Goal: Information Seeking & Learning: Learn about a topic

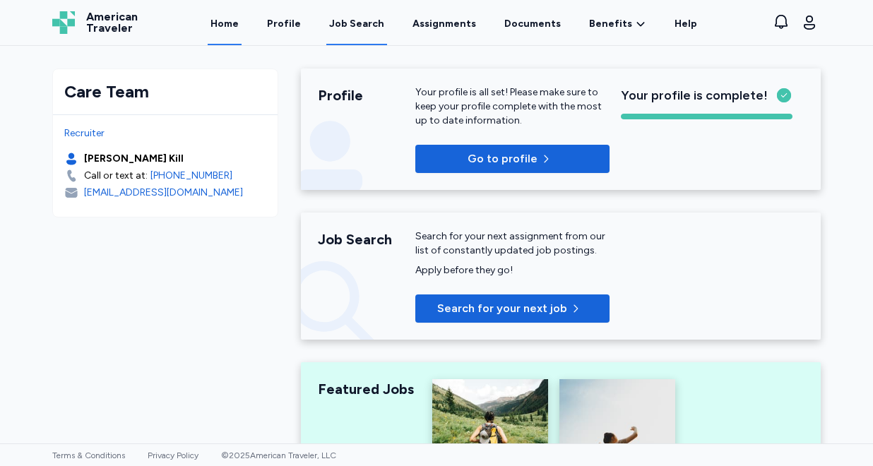
click at [354, 29] on div "Job Search" at bounding box center [356, 24] width 55 height 14
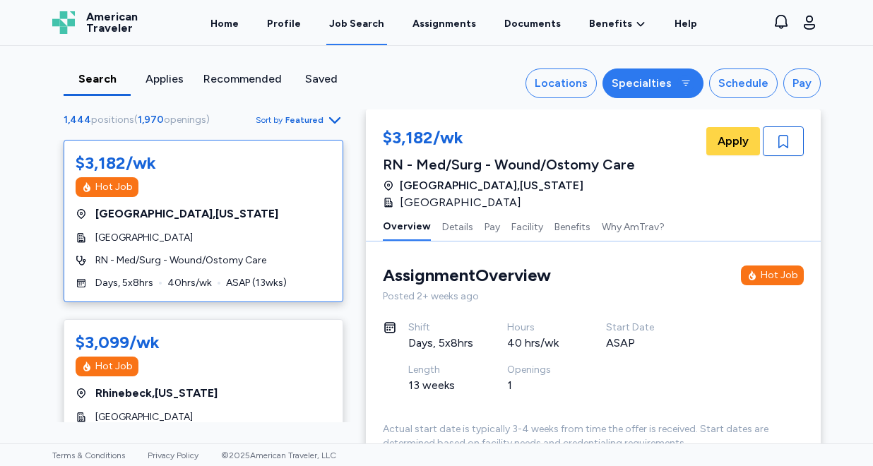
click at [647, 83] on div "Specialties" at bounding box center [641, 83] width 60 height 17
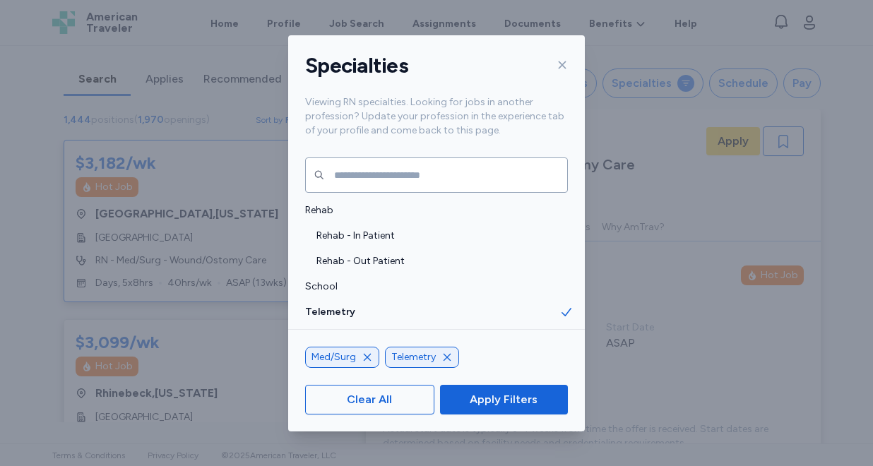
scroll to position [2982, 0]
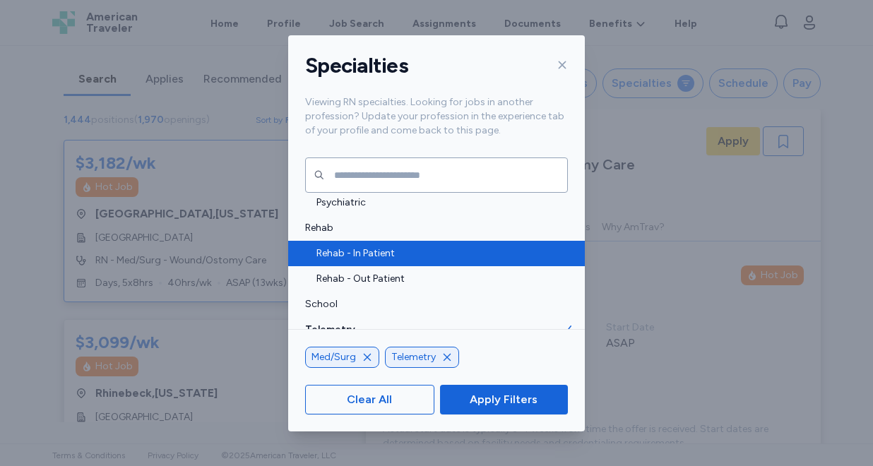
click at [401, 253] on span "Rehab - In Patient" at bounding box center [437, 253] width 243 height 14
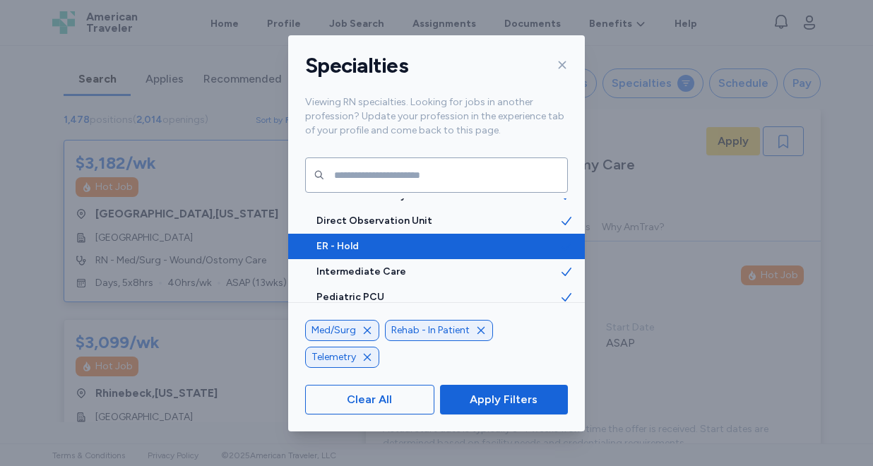
scroll to position [3208, 0]
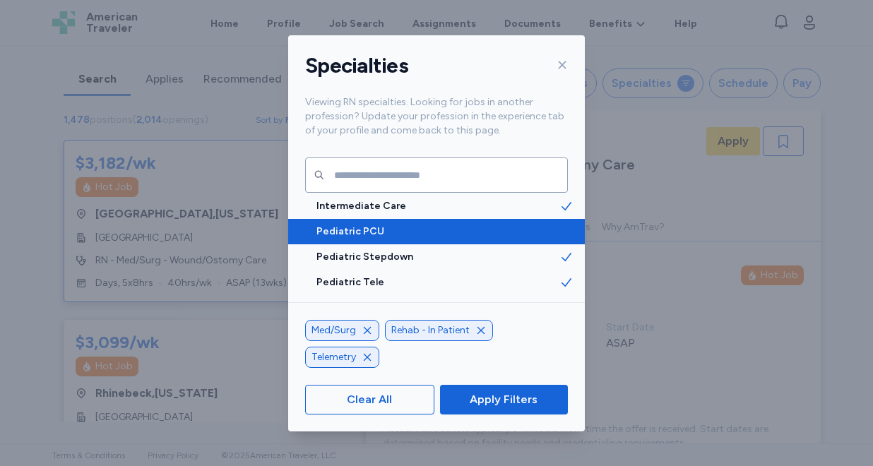
click at [403, 234] on span "Pediatric PCU" at bounding box center [437, 232] width 243 height 14
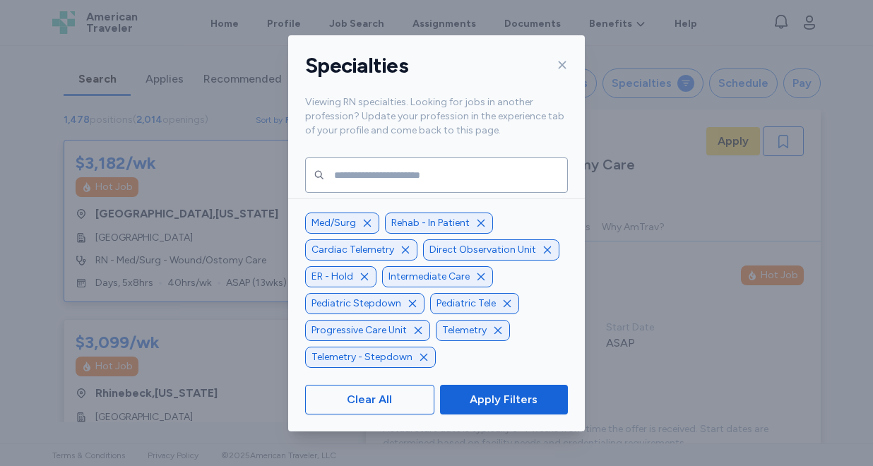
click at [503, 306] on icon "button" at bounding box center [506, 303] width 11 height 11
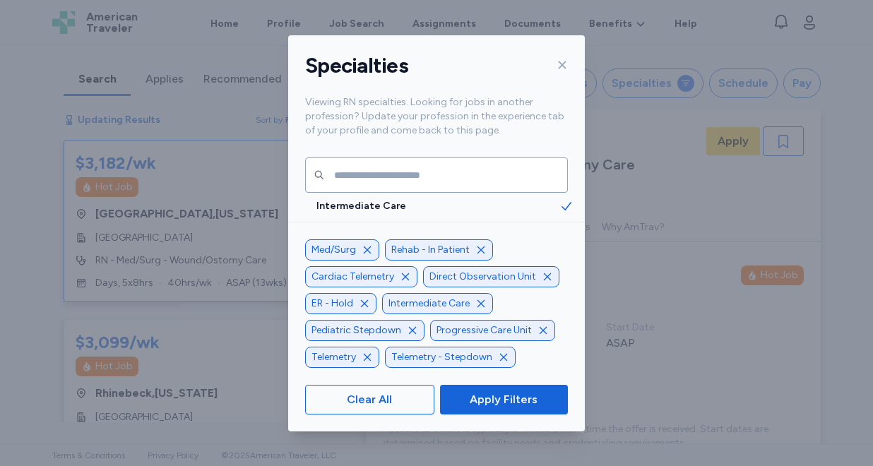
click at [410, 333] on icon "button" at bounding box center [412, 330] width 11 height 11
click at [417, 330] on icon "button" at bounding box center [417, 329] width 7 height 7
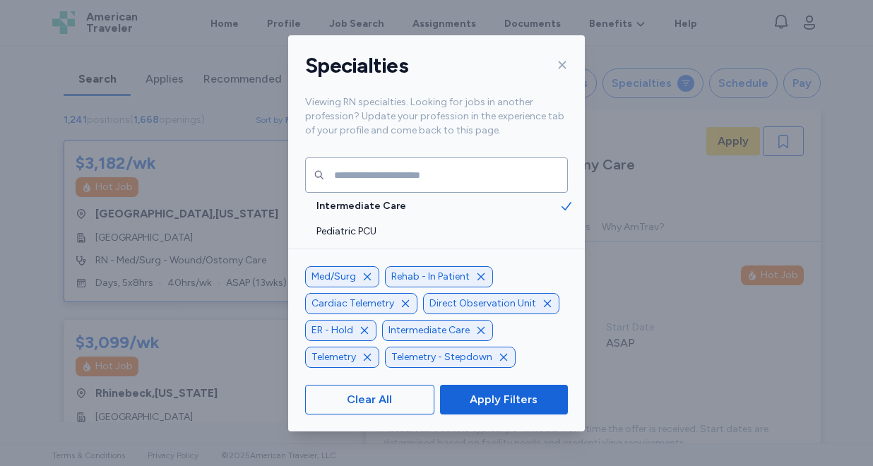
click at [501, 357] on icon "button" at bounding box center [503, 357] width 11 height 11
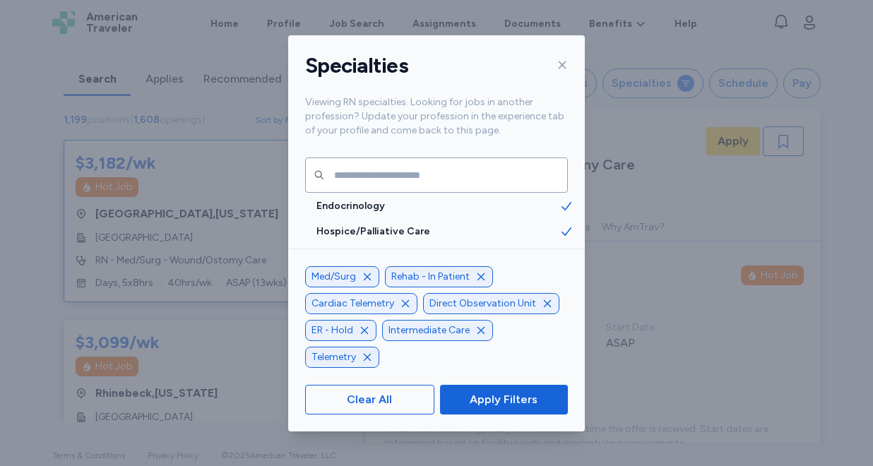
scroll to position [1503, 0]
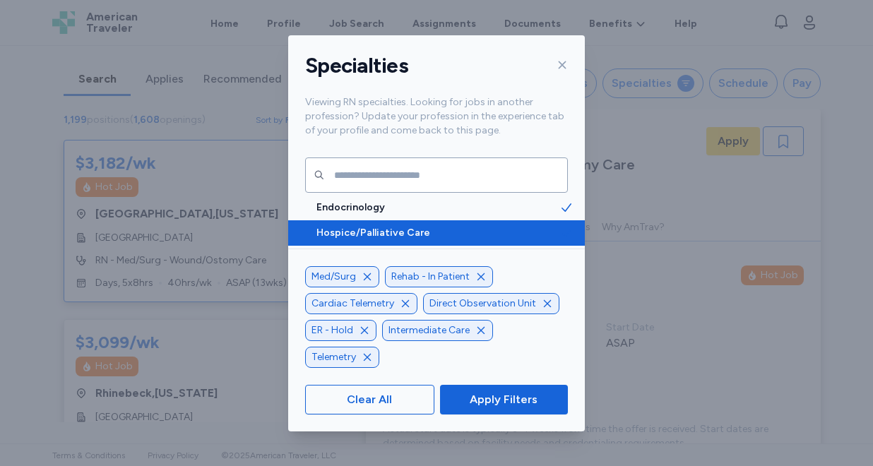
click at [482, 232] on span "Hospice/Palliative Care" at bounding box center [437, 233] width 243 height 14
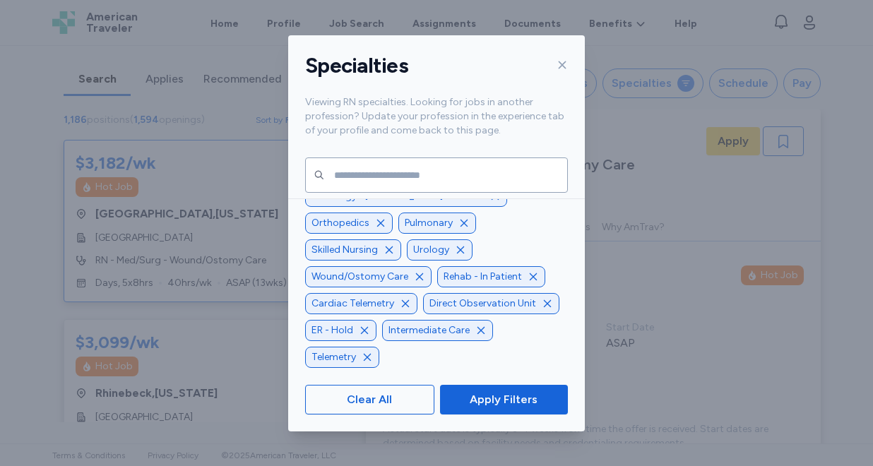
scroll to position [-44, 0]
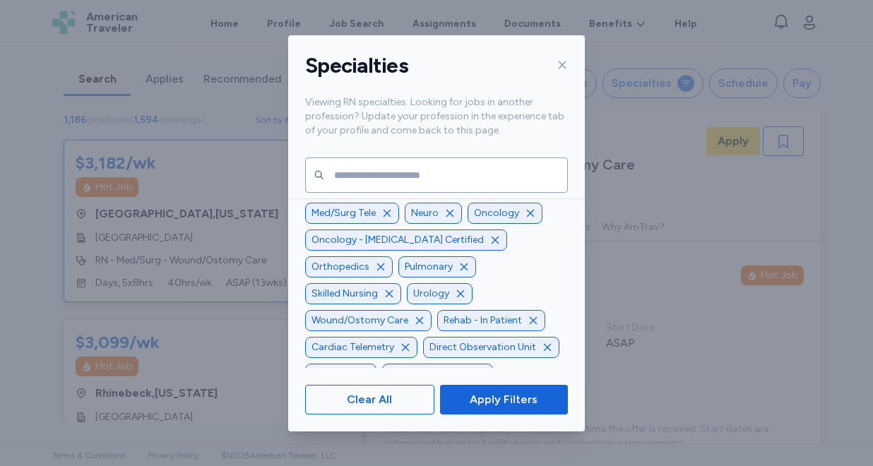
click at [489, 246] on icon "button" at bounding box center [494, 239] width 11 height 11
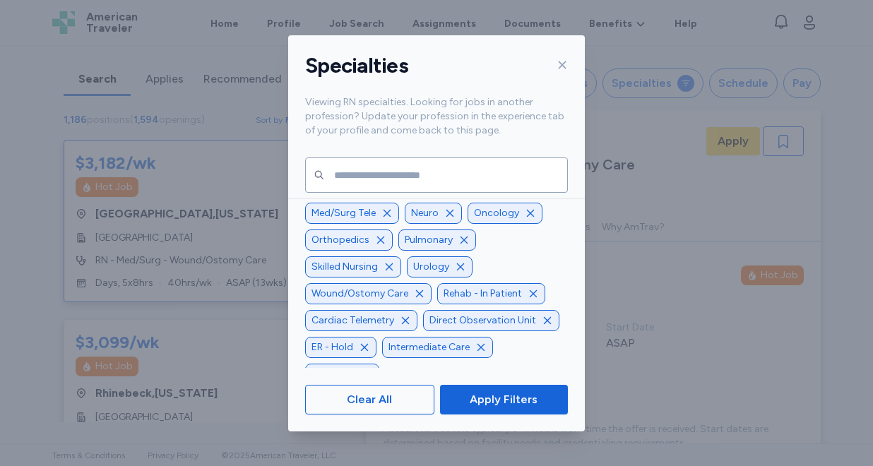
click at [525, 219] on icon "button" at bounding box center [530, 213] width 11 height 11
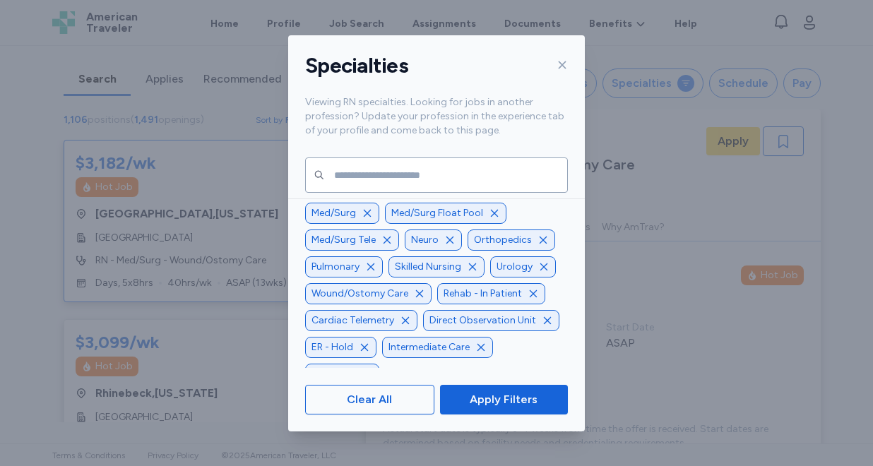
click at [446, 241] on icon "button" at bounding box center [449, 239] width 7 height 7
click at [469, 264] on icon "button" at bounding box center [472, 266] width 7 height 7
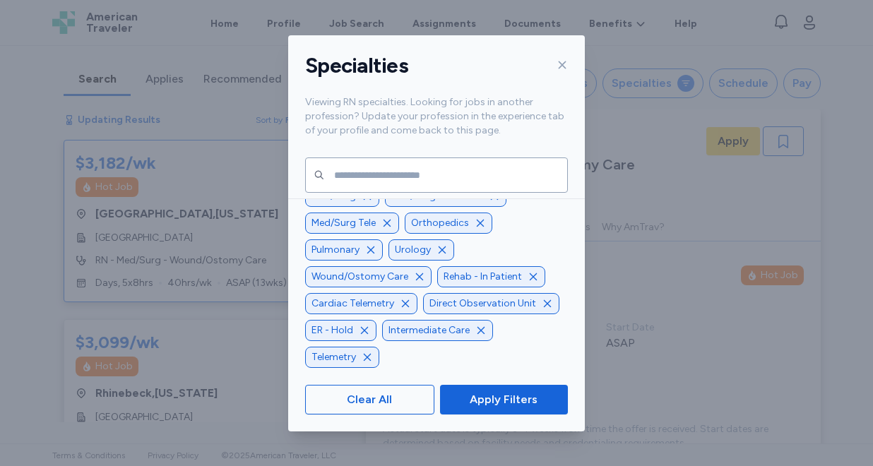
click at [419, 275] on icon "button" at bounding box center [419, 276] width 11 height 11
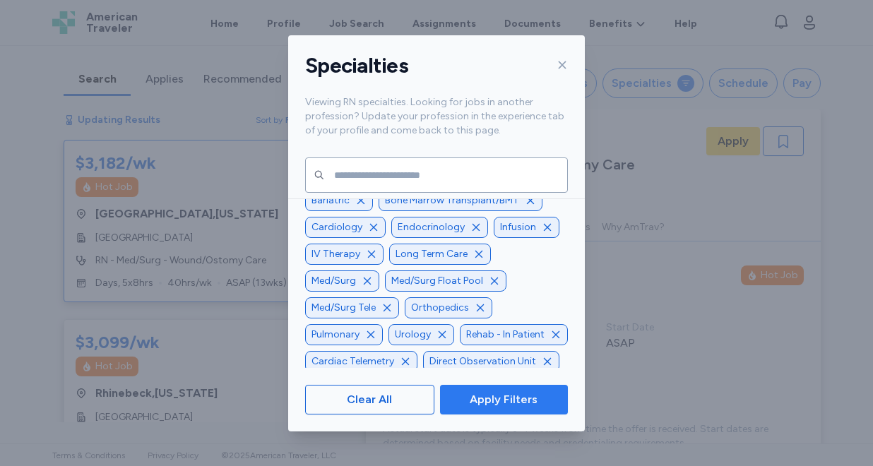
click at [510, 402] on span "Apply Filters" at bounding box center [504, 399] width 68 height 17
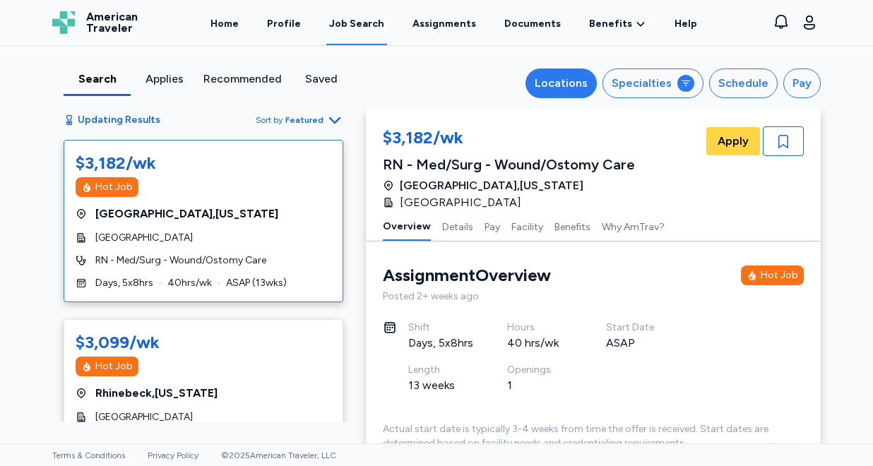
click at [556, 85] on div "Locations" at bounding box center [560, 83] width 53 height 17
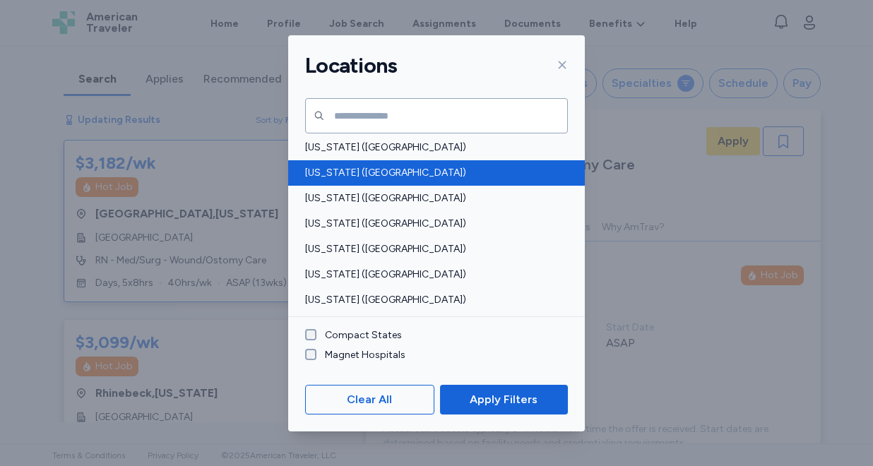
scroll to position [44, 0]
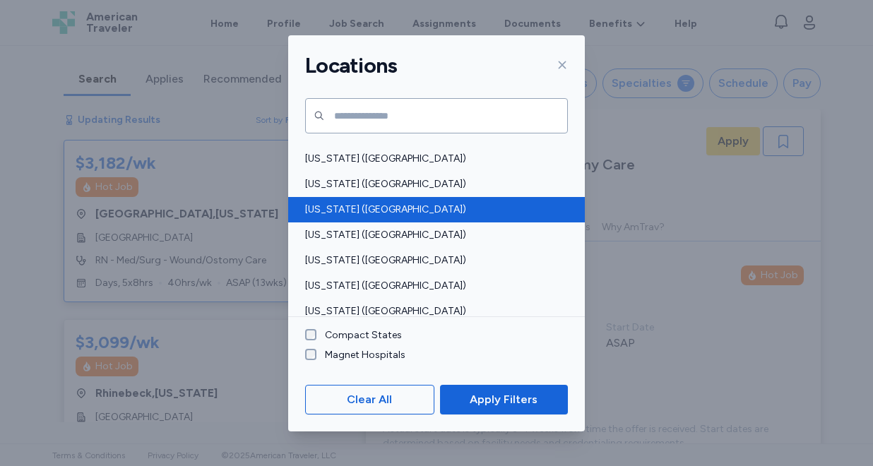
click at [397, 215] on span "[US_STATE] ([GEOGRAPHIC_DATA])" at bounding box center [432, 210] width 254 height 14
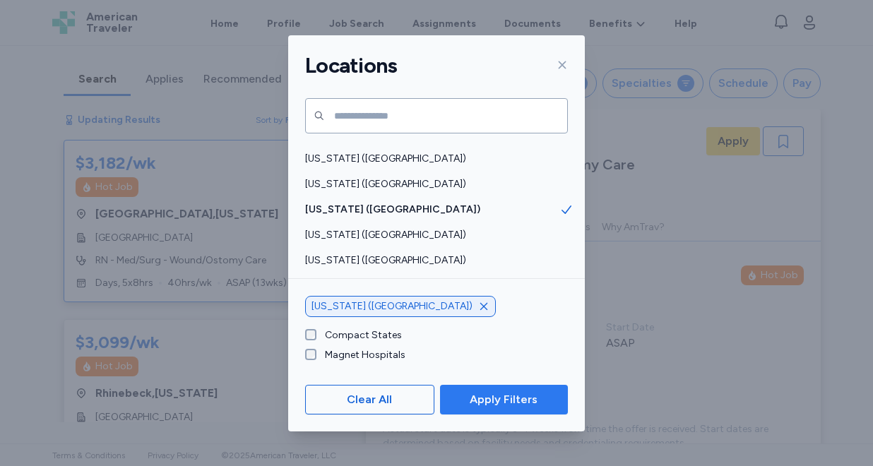
click at [508, 397] on span "Apply Filters" at bounding box center [504, 399] width 68 height 17
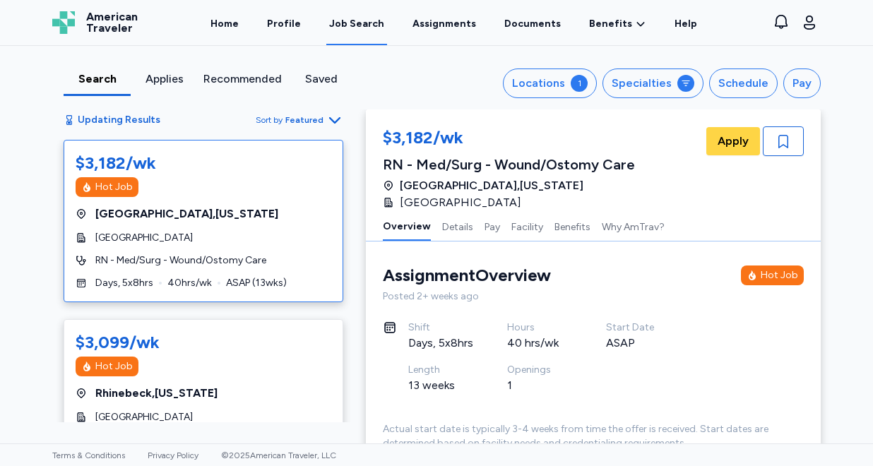
click at [307, 120] on span "Featured" at bounding box center [304, 119] width 38 height 11
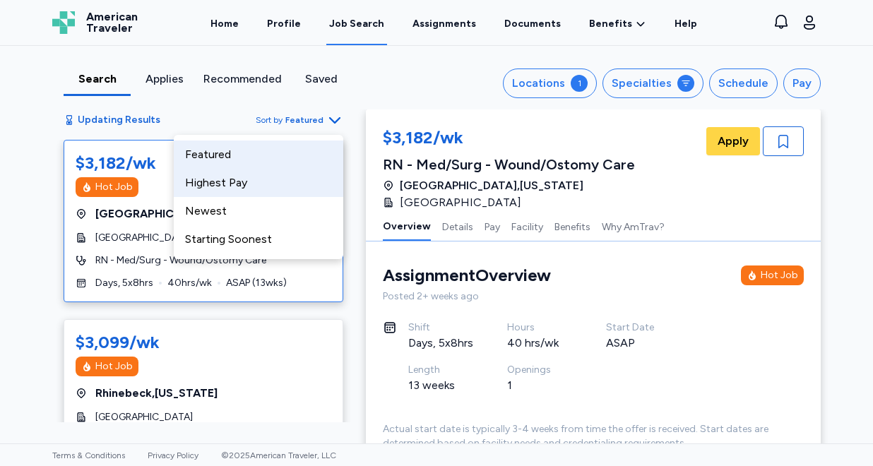
click at [286, 177] on div "Highest Pay" at bounding box center [258, 183] width 169 height 28
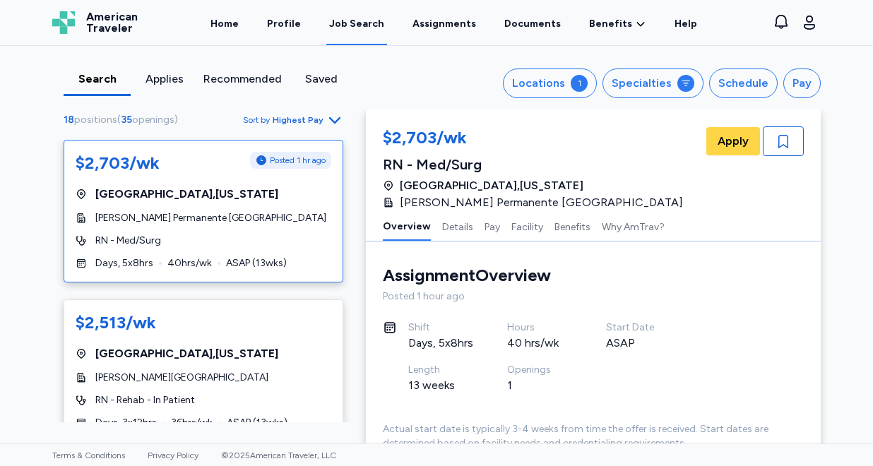
scroll to position [1, 0]
click at [285, 234] on div "RN - Med/Surg" at bounding box center [204, 241] width 256 height 14
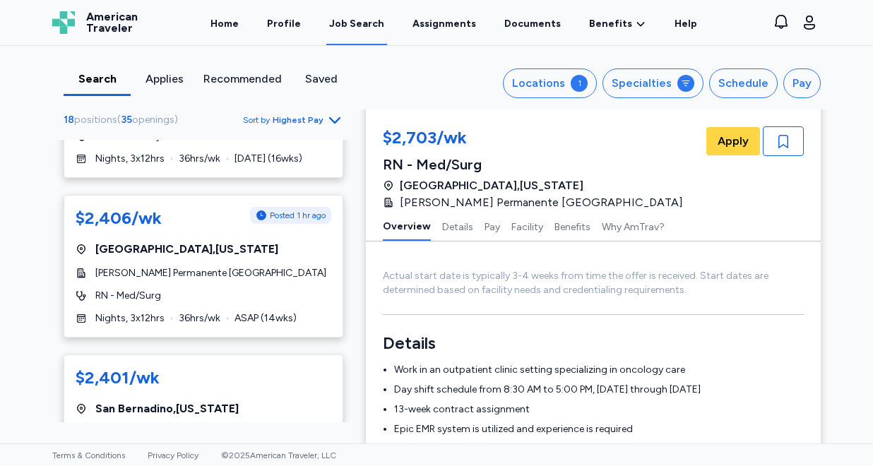
scroll to position [789, 0]
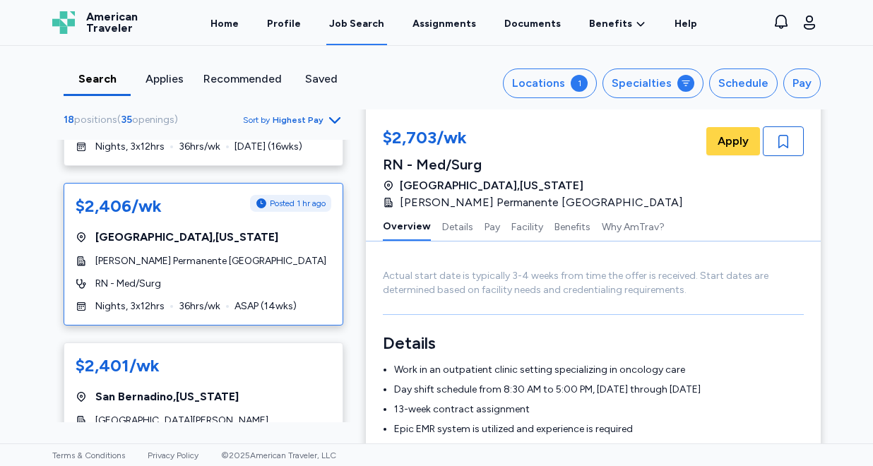
click at [246, 277] on div "RN - Med/Surg" at bounding box center [204, 284] width 256 height 14
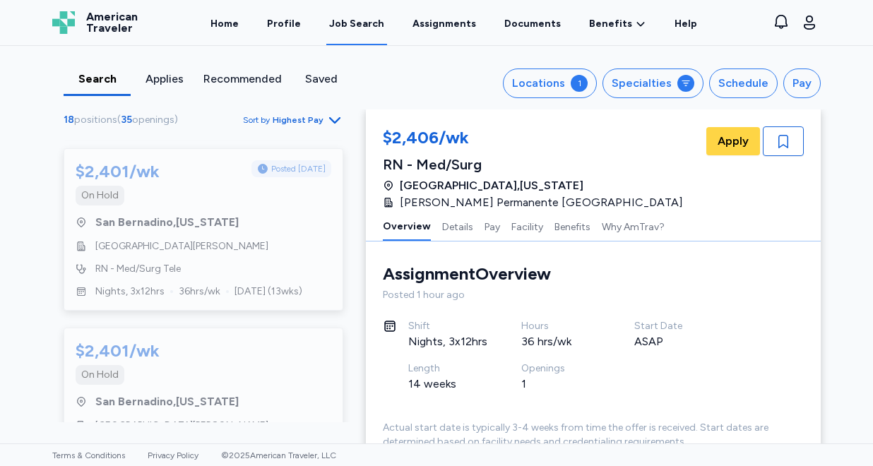
scroll to position [2728, 0]
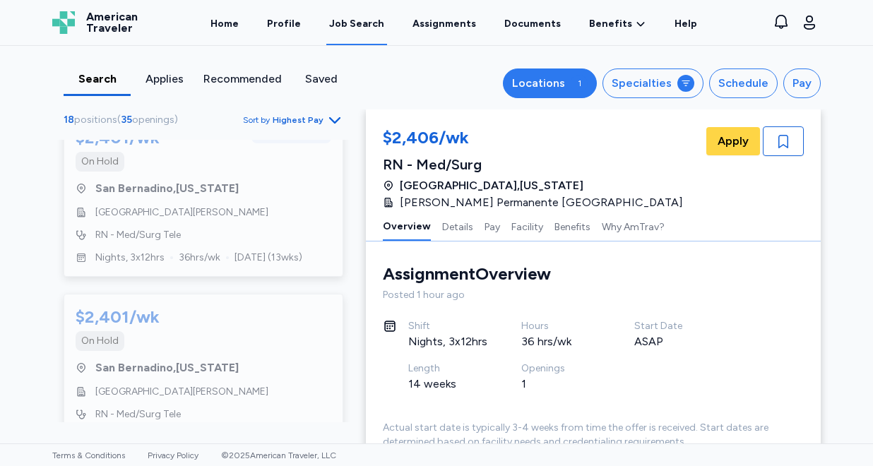
click at [545, 85] on div "Locations" at bounding box center [538, 83] width 53 height 17
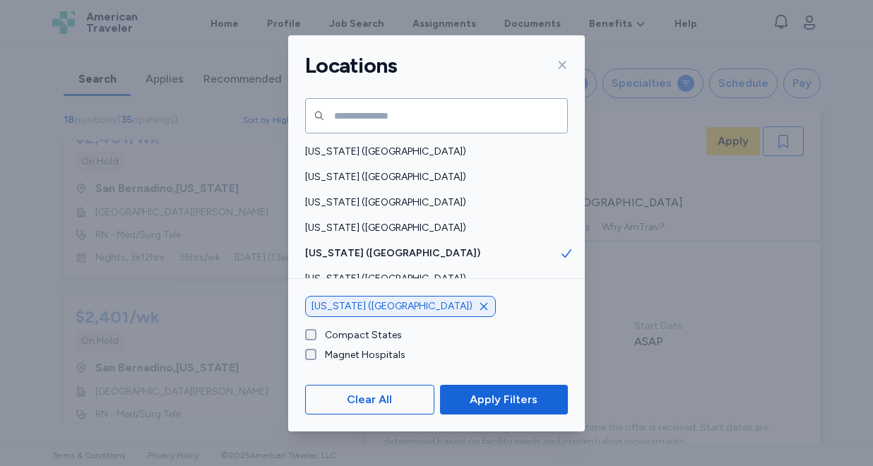
click at [478, 303] on icon "button" at bounding box center [483, 306] width 11 height 11
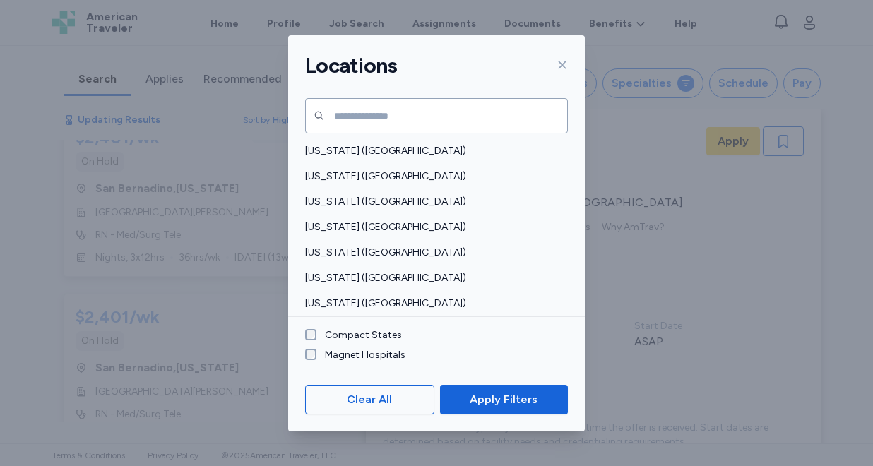
scroll to position [126, 0]
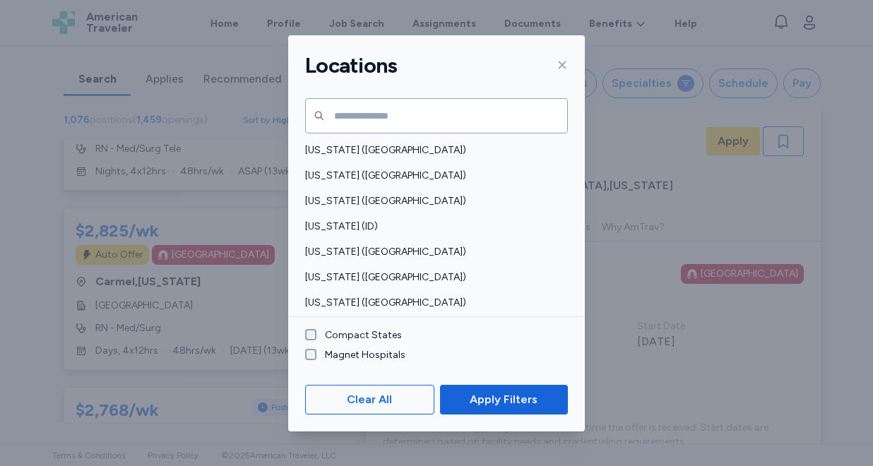
scroll to position [234, 0]
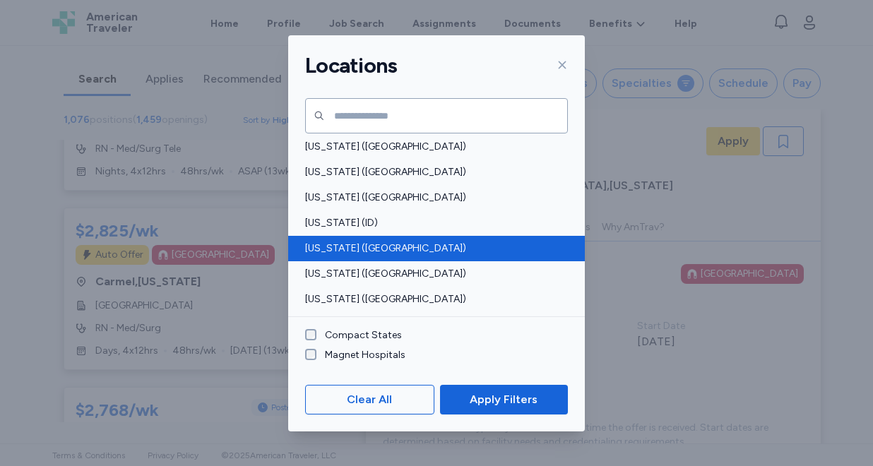
click at [370, 254] on span "[US_STATE] ([GEOGRAPHIC_DATA])" at bounding box center [432, 248] width 254 height 14
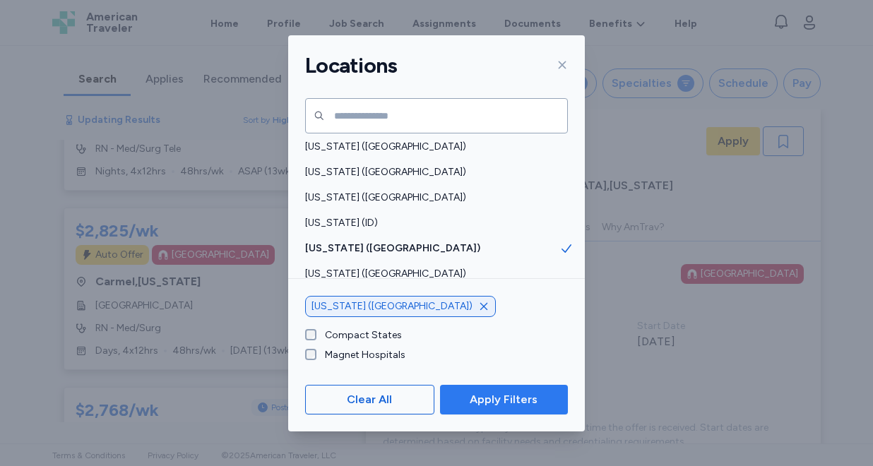
click at [508, 402] on span "Apply Filters" at bounding box center [504, 399] width 68 height 17
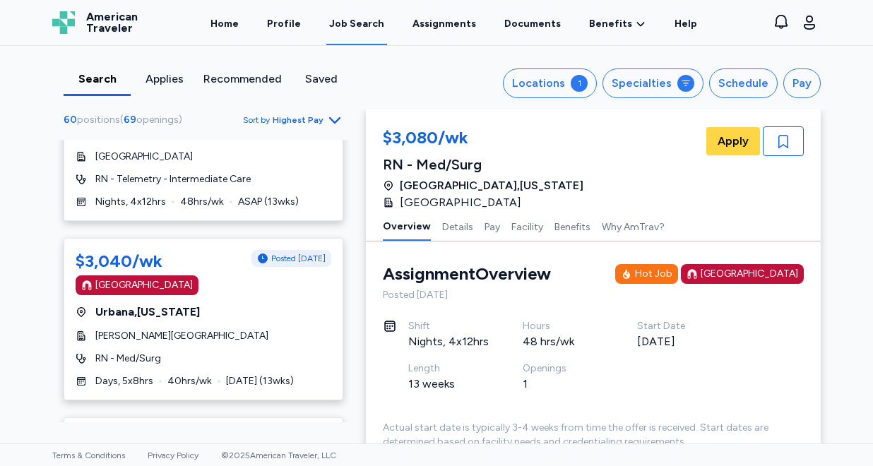
scroll to position [665, 0]
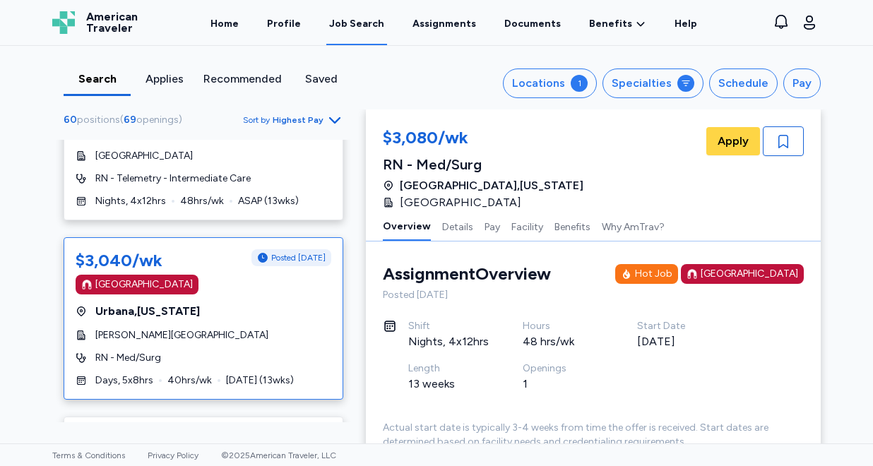
click at [279, 282] on div "$3,040/wk Posted [DATE] [GEOGRAPHIC_DATA] [GEOGRAPHIC_DATA] , [US_STATE] [PERSO…" at bounding box center [204, 318] width 280 height 162
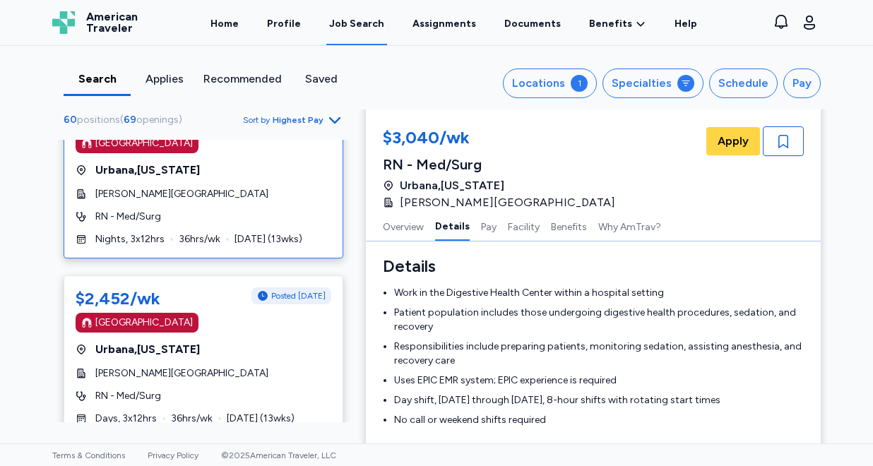
scroll to position [1552, 0]
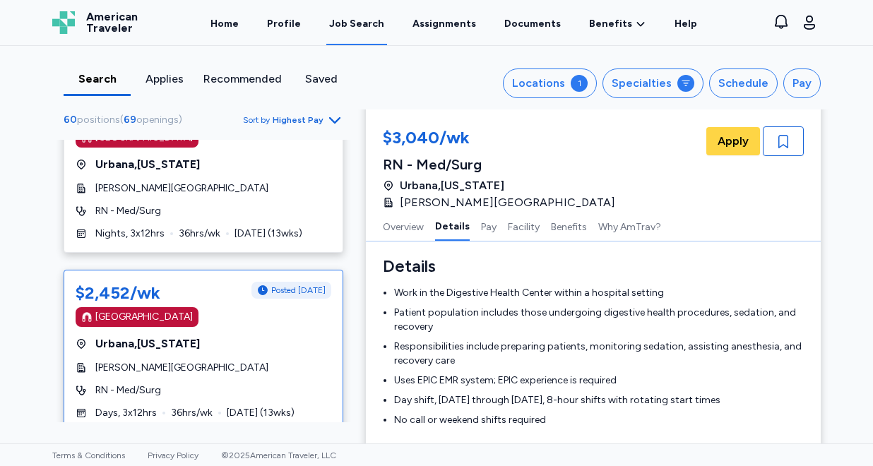
click at [253, 291] on div "$2,452/wk Posted [DATE] [GEOGRAPHIC_DATA] [GEOGRAPHIC_DATA] , [US_STATE] [PERSO…" at bounding box center [204, 351] width 280 height 162
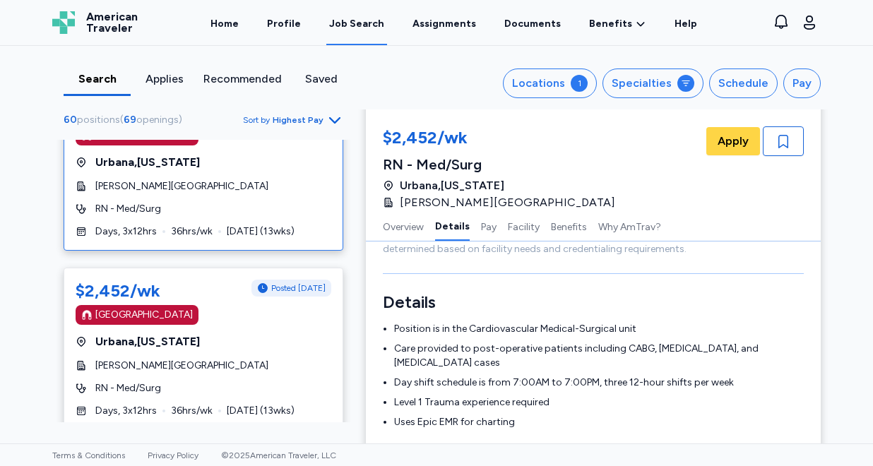
scroll to position [1734, 0]
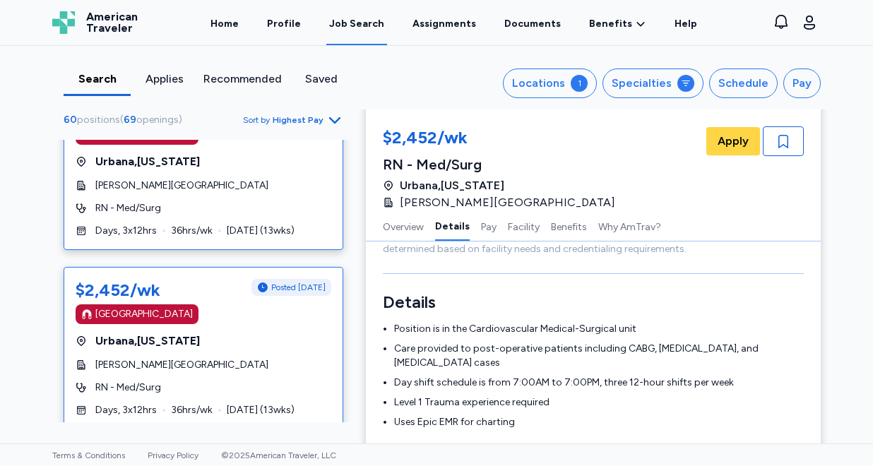
click at [272, 285] on div "$2,452/wk Posted [DATE] [GEOGRAPHIC_DATA] [GEOGRAPHIC_DATA] , [US_STATE] [PERSO…" at bounding box center [204, 348] width 280 height 162
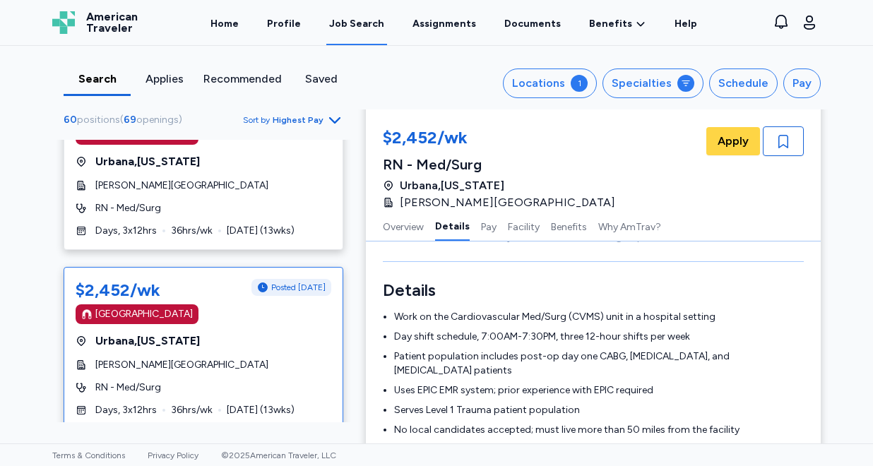
scroll to position [1853, 0]
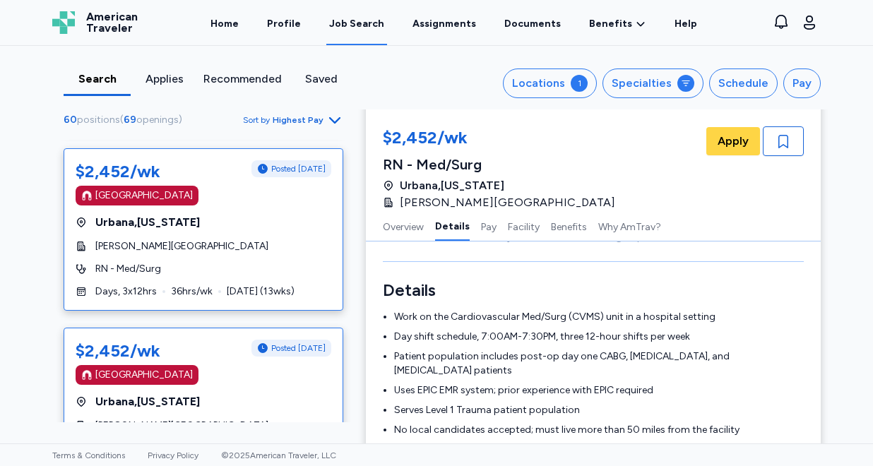
click at [283, 393] on div "[GEOGRAPHIC_DATA] , [US_STATE]" at bounding box center [204, 401] width 256 height 17
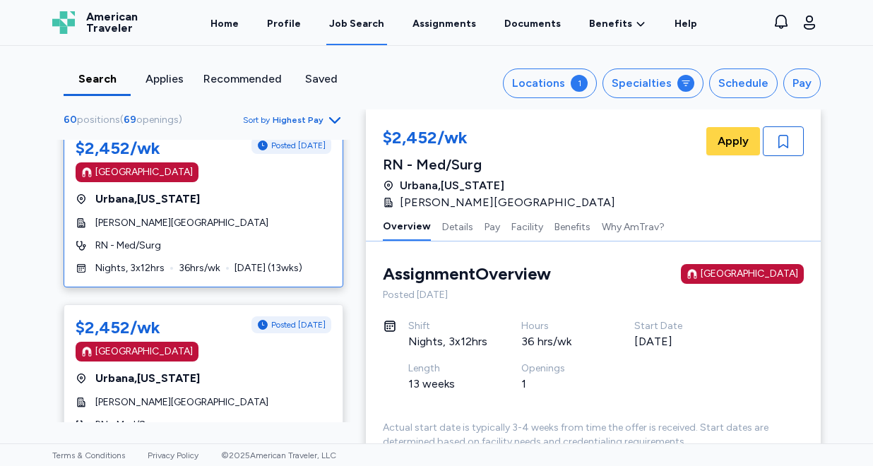
scroll to position [2062, 0]
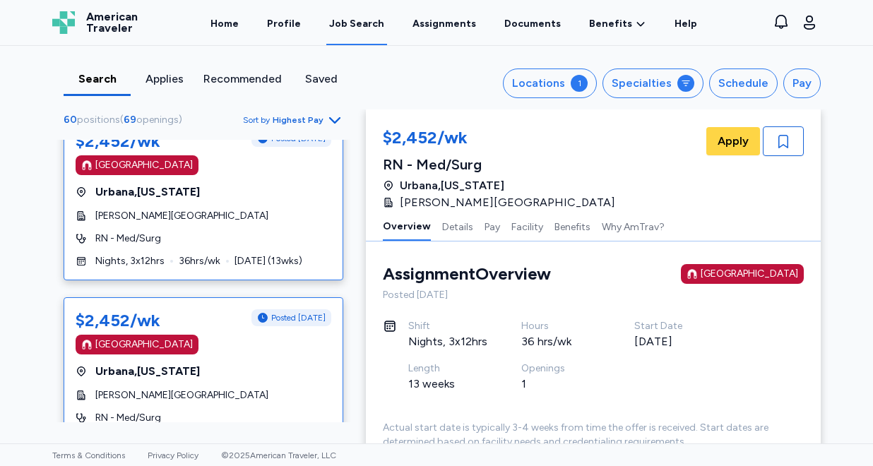
click at [269, 388] on div "[PERSON_NAME][GEOGRAPHIC_DATA]" at bounding box center [204, 395] width 256 height 14
click at [262, 317] on div "$2,452/wk Posted [DATE] [GEOGRAPHIC_DATA] [GEOGRAPHIC_DATA] , [US_STATE] [PERSO…" at bounding box center [204, 378] width 280 height 162
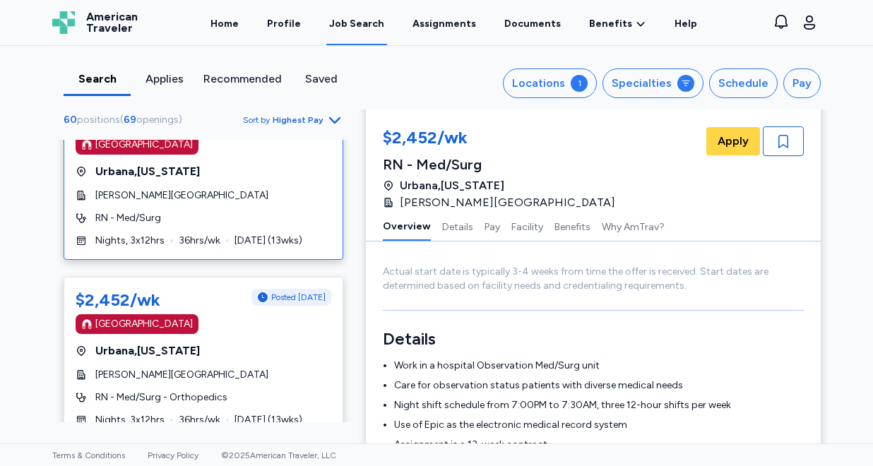
scroll to position [2266, 0]
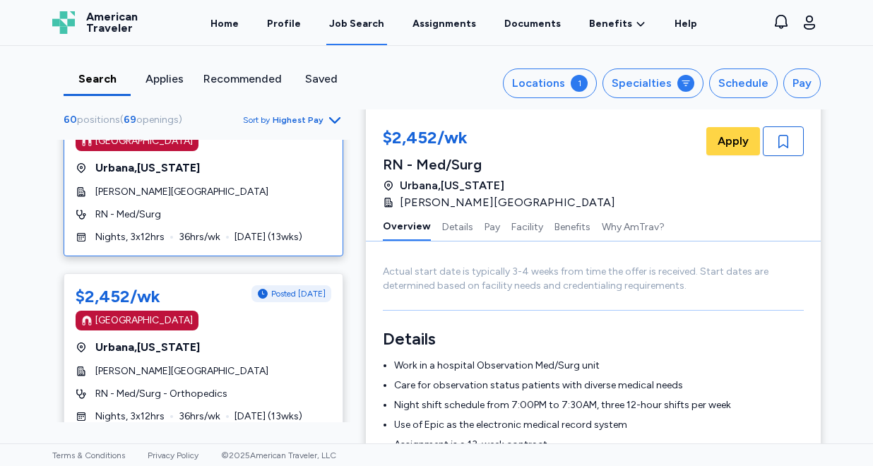
click at [281, 364] on div "[PERSON_NAME][GEOGRAPHIC_DATA]" at bounding box center [204, 371] width 256 height 14
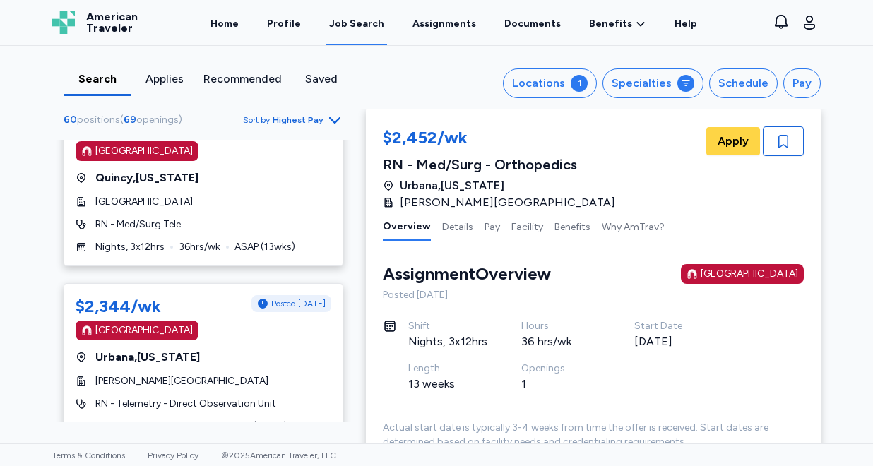
scroll to position [4064, 0]
click at [280, 373] on div "[PERSON_NAME][GEOGRAPHIC_DATA]" at bounding box center [204, 380] width 256 height 14
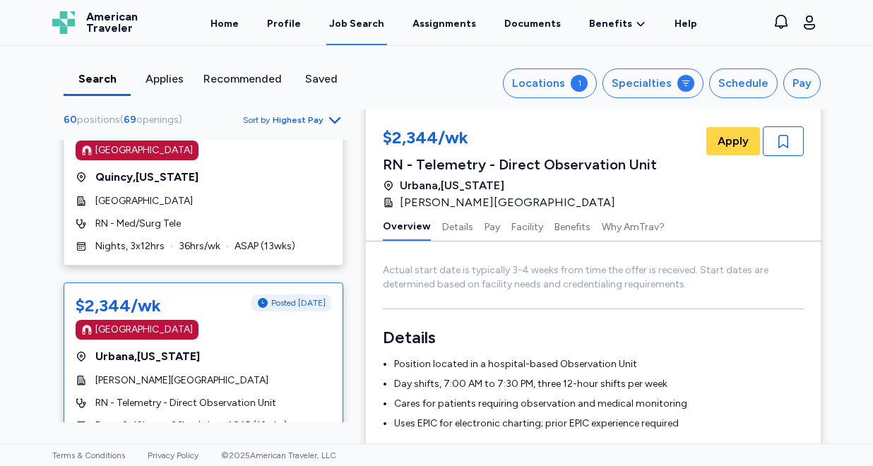
scroll to position [167, 0]
